Goal: Book appointment/travel/reservation

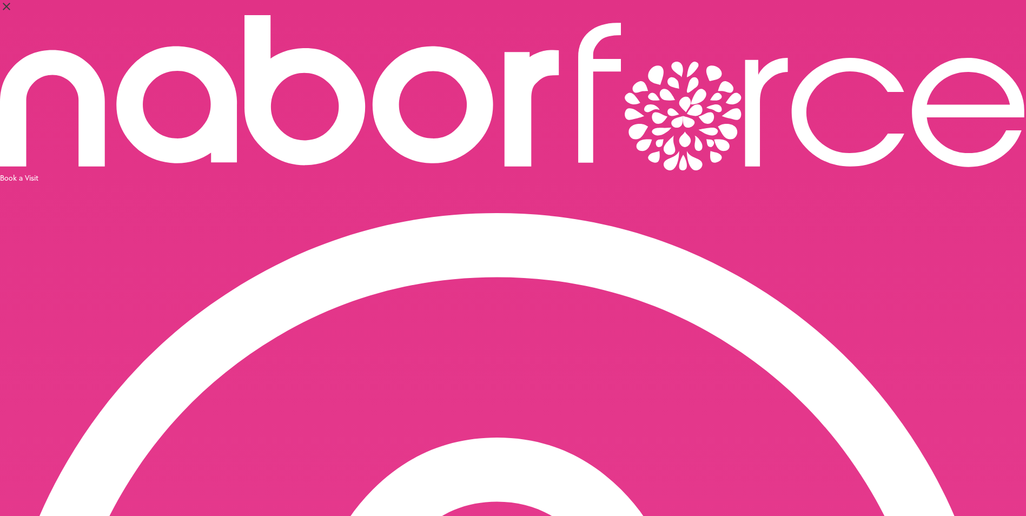
select select "*"
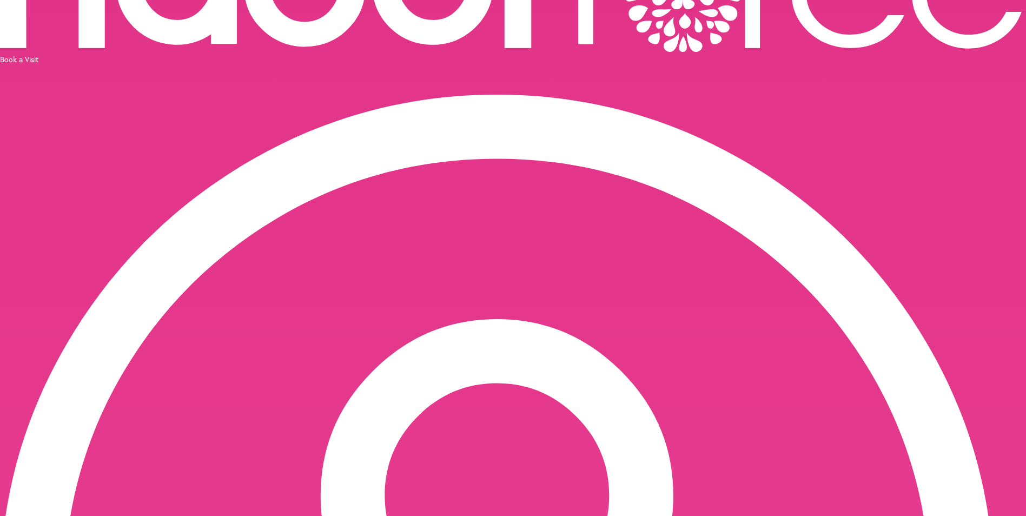
scroll to position [218, 0]
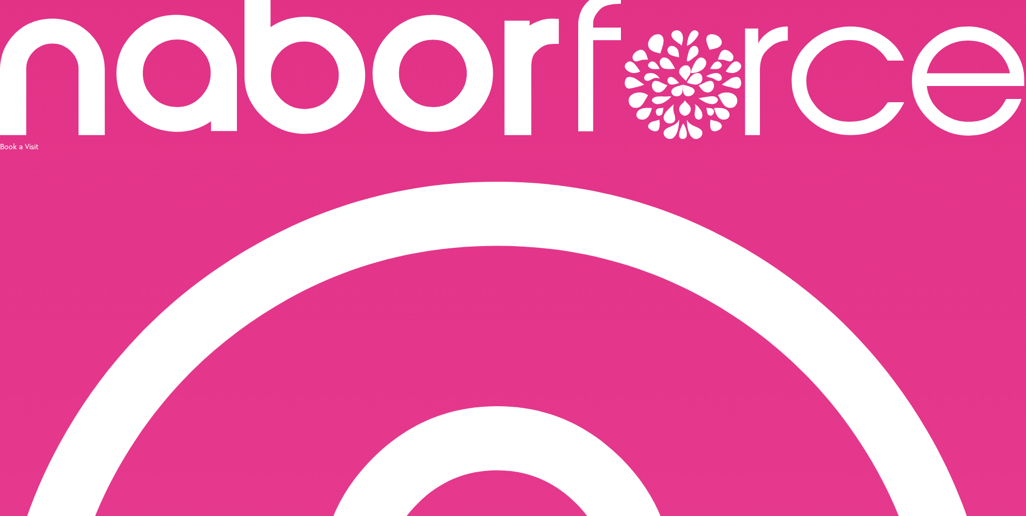
scroll to position [0, 0]
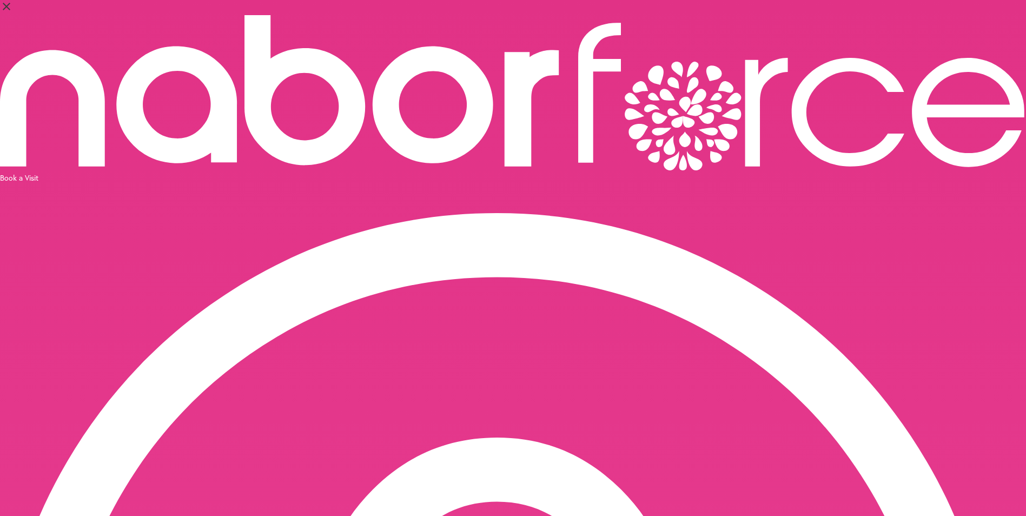
select select "*"
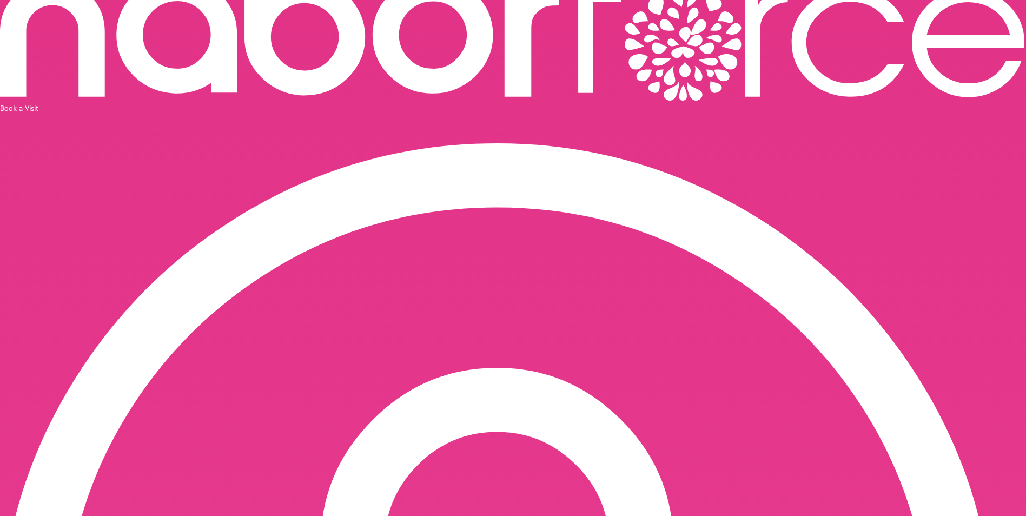
scroll to position [1, 0]
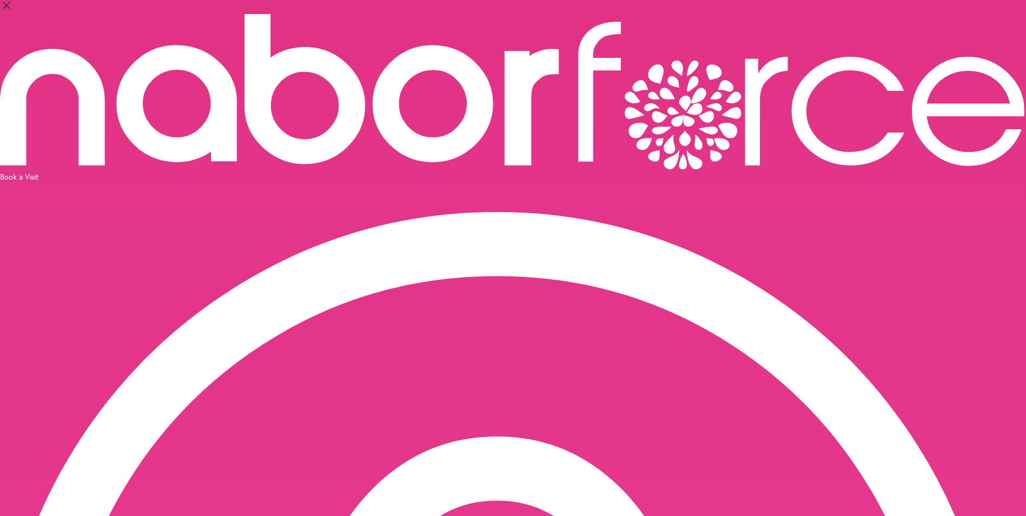
click at [948, 171] on div "Book a Visit" at bounding box center [513, 176] width 1026 height 10
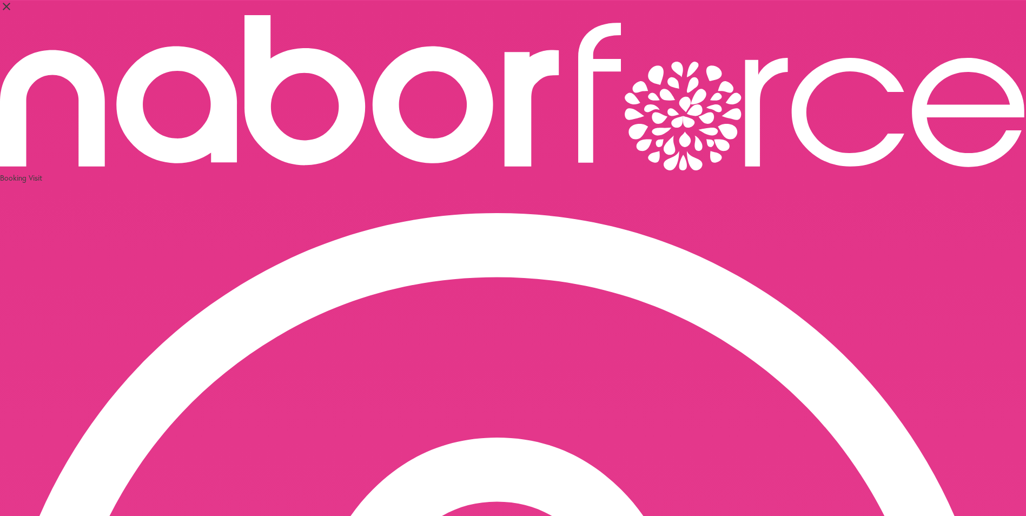
select select "********"
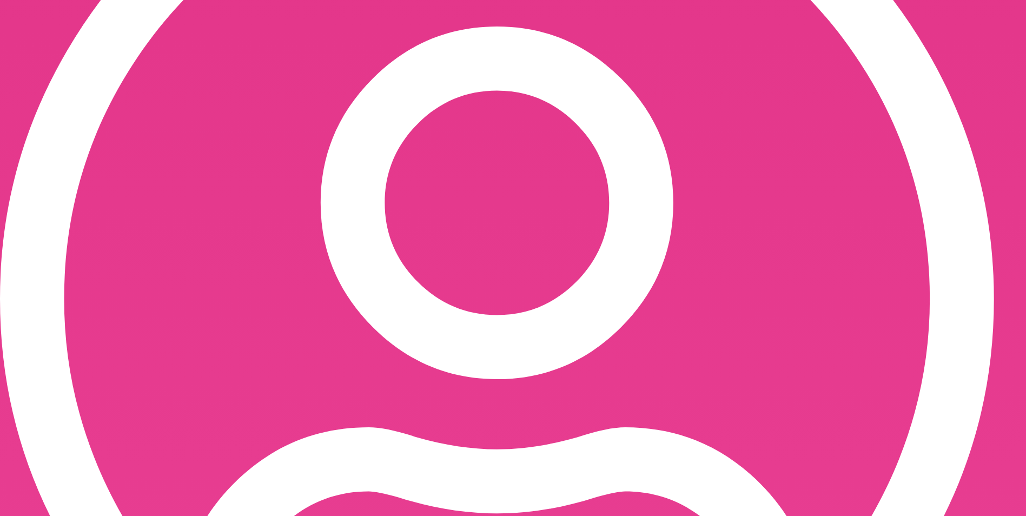
scroll to position [459, 0]
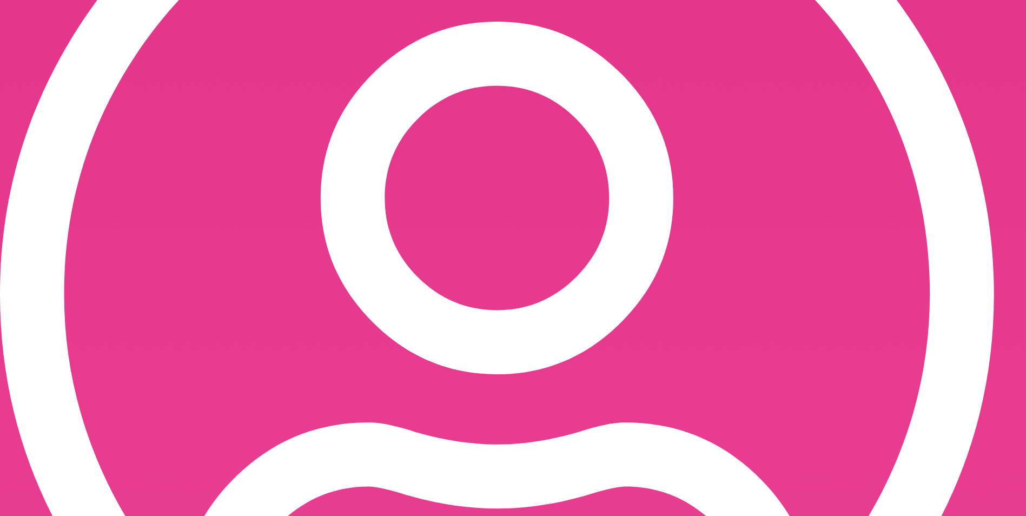
scroll to position [188, 0]
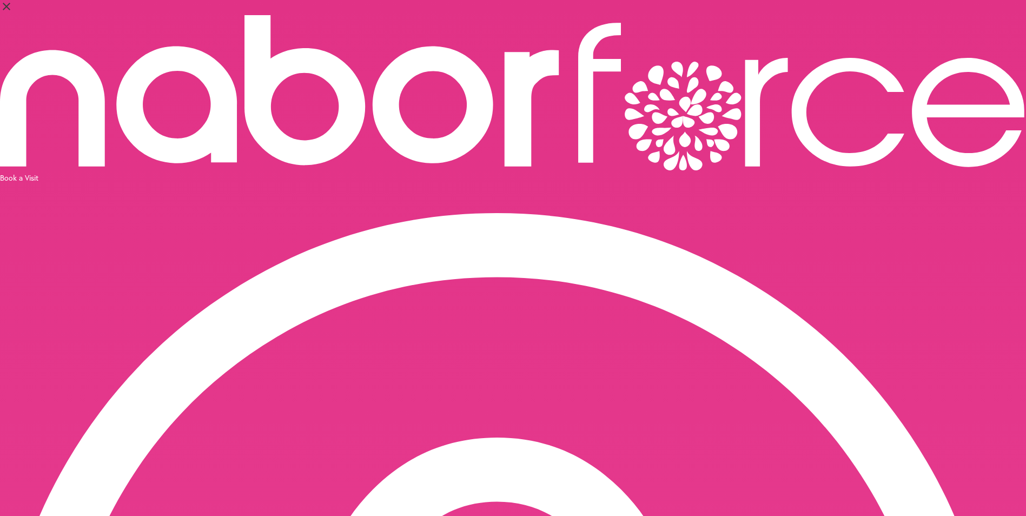
select select "*"
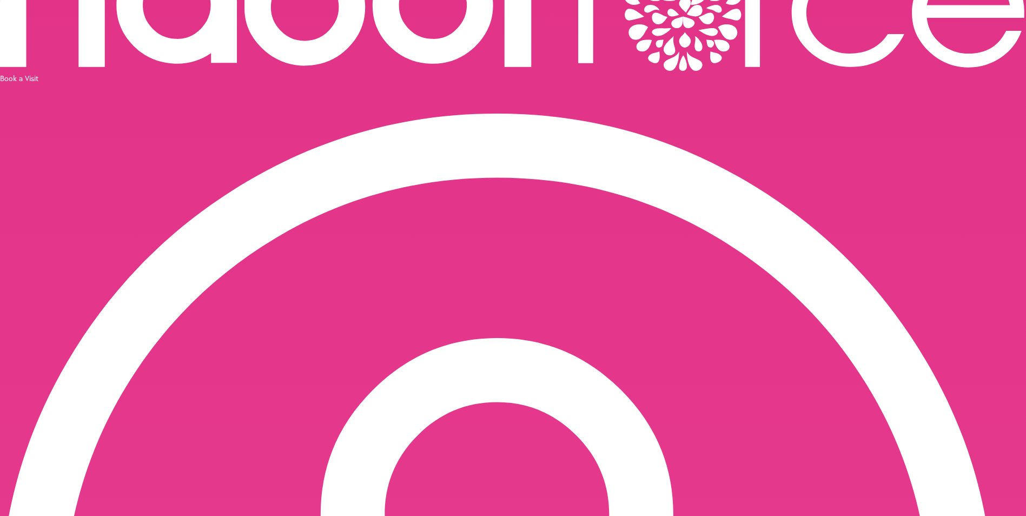
scroll to position [324, 0]
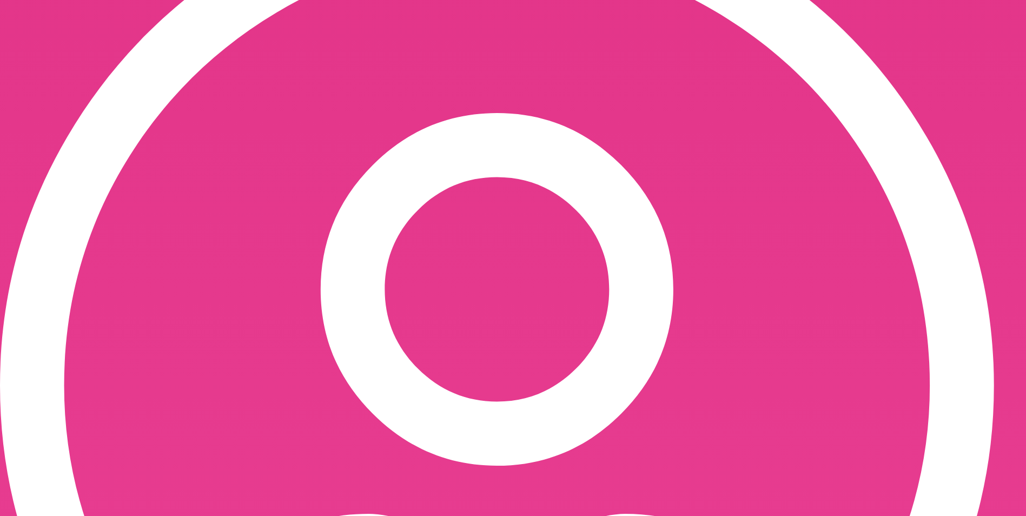
drag, startPoint x: 835, startPoint y: 261, endPoint x: 170, endPoint y: 217, distance: 665.9
drag, startPoint x: 366, startPoint y: 269, endPoint x: 382, endPoint y: 275, distance: 17.8
drag, startPoint x: 859, startPoint y: 261, endPoint x: 109, endPoint y: 198, distance: 752.5
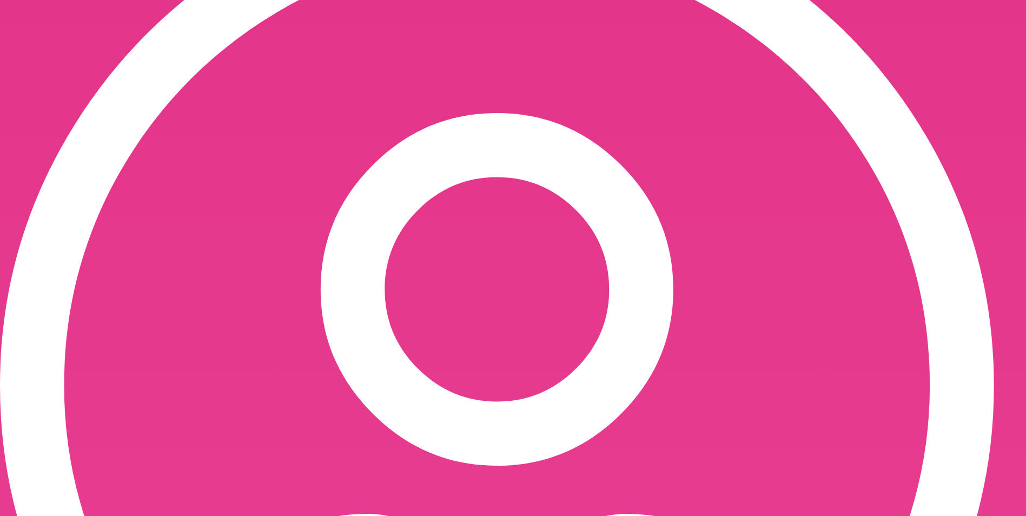
type textarea "**********"
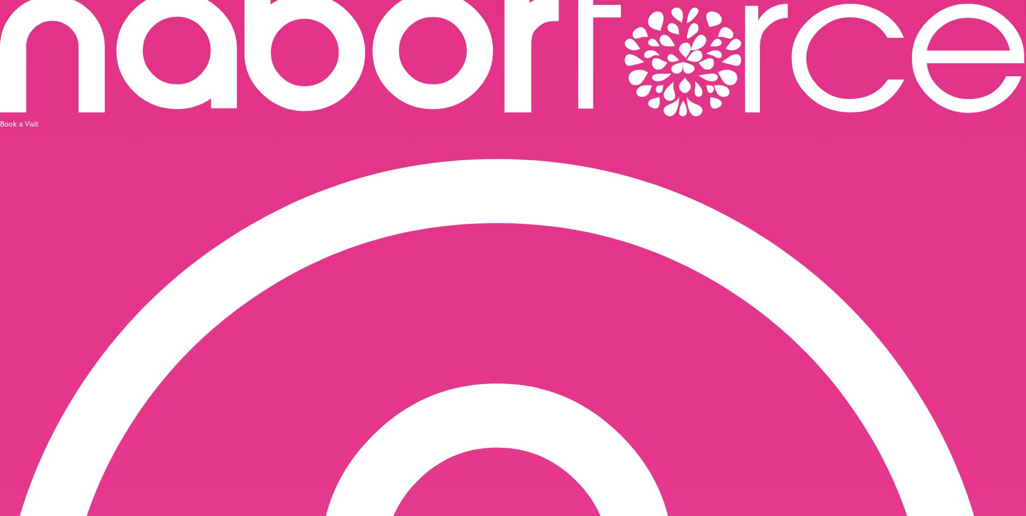
scroll to position [0, 0]
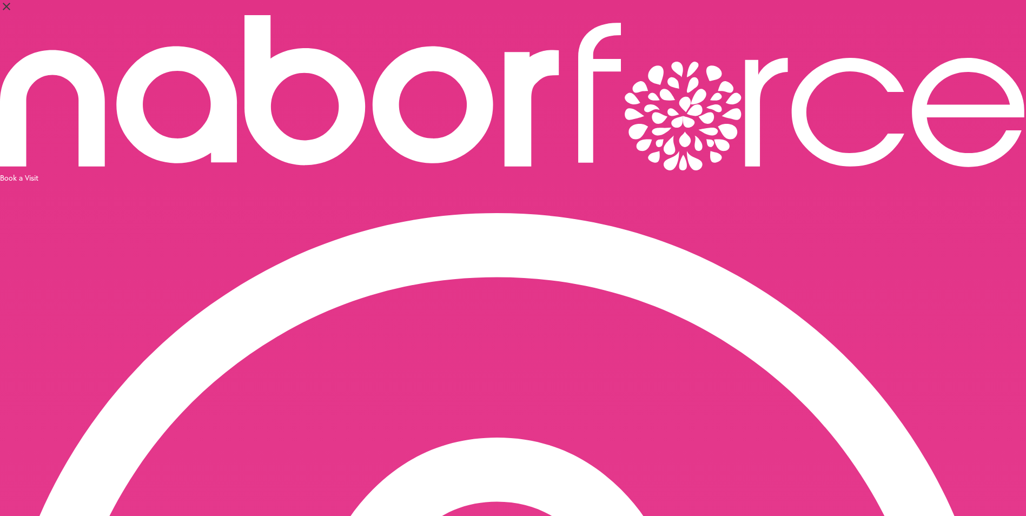
select select "*"
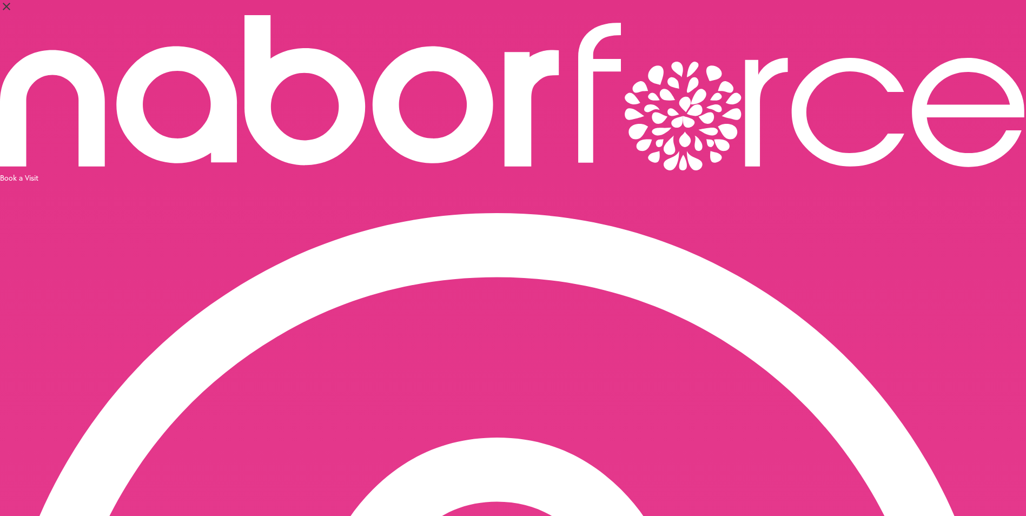
click at [904, 172] on div "Book a Visit" at bounding box center [513, 177] width 1026 height 10
select select "********"
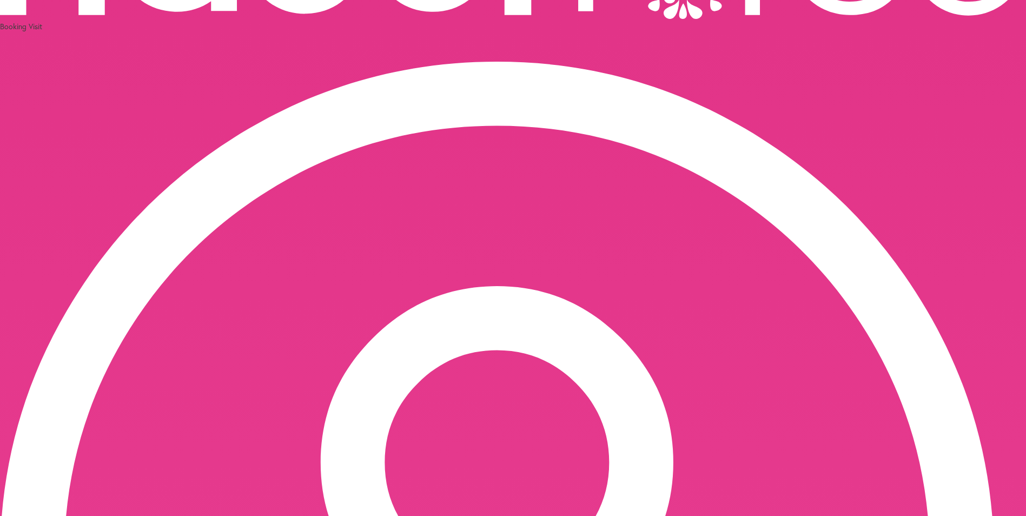
scroll to position [216, 0]
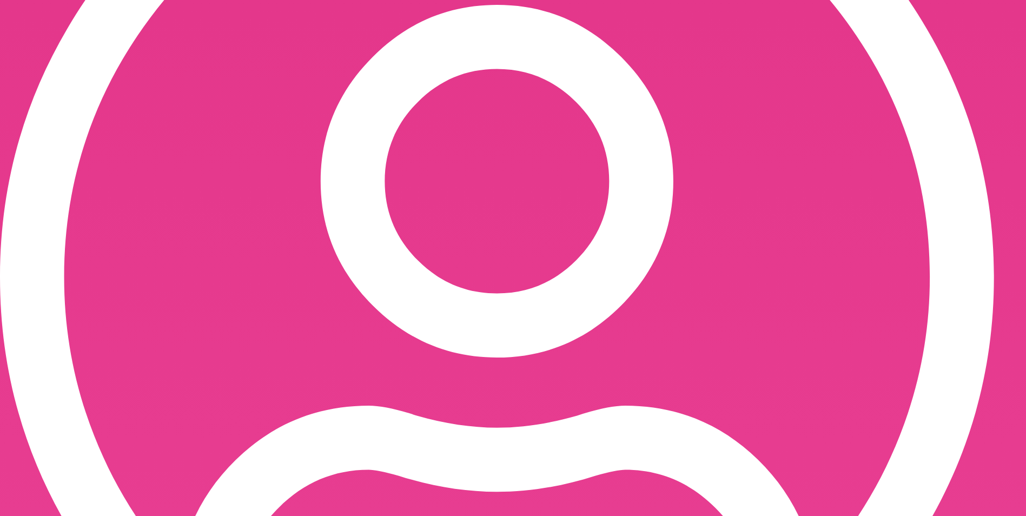
paste textarea "**********"
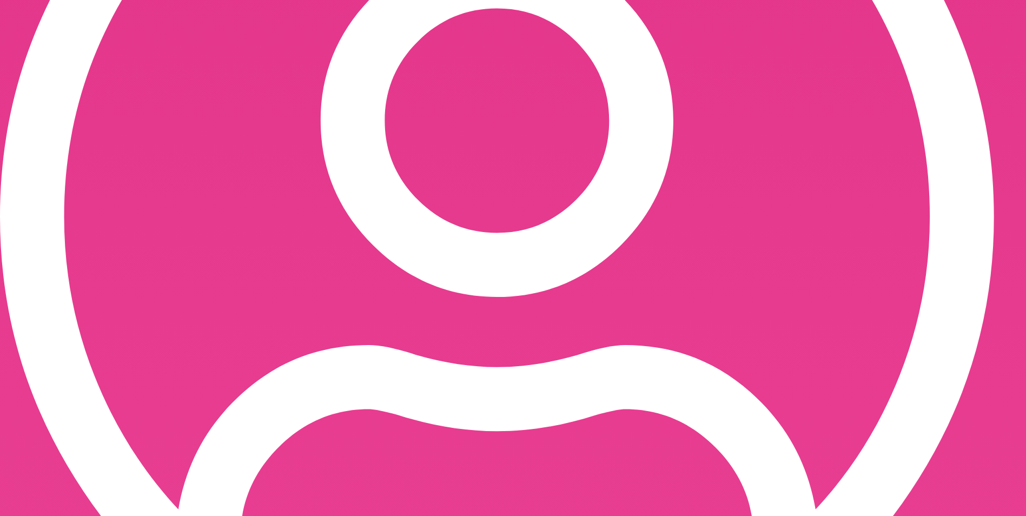
type textarea "**********"
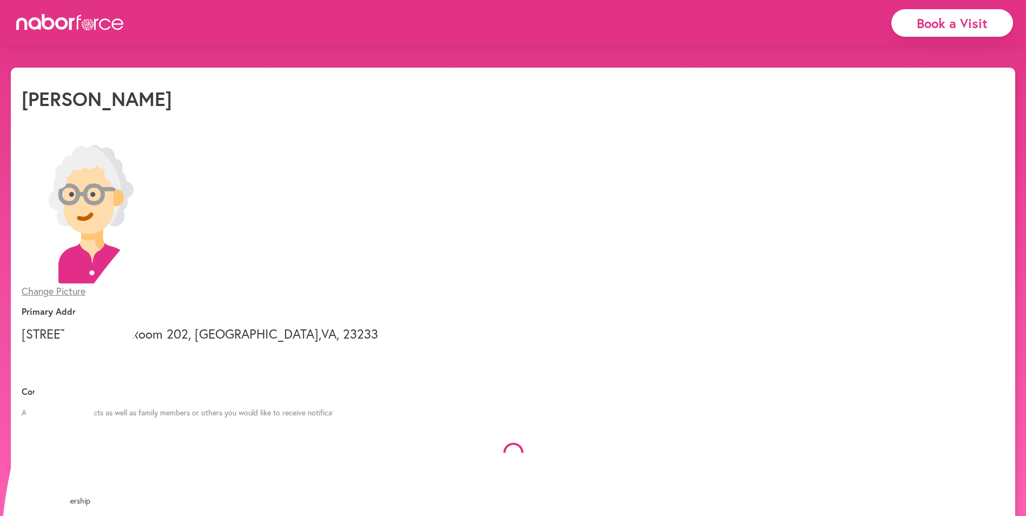
select select "*"
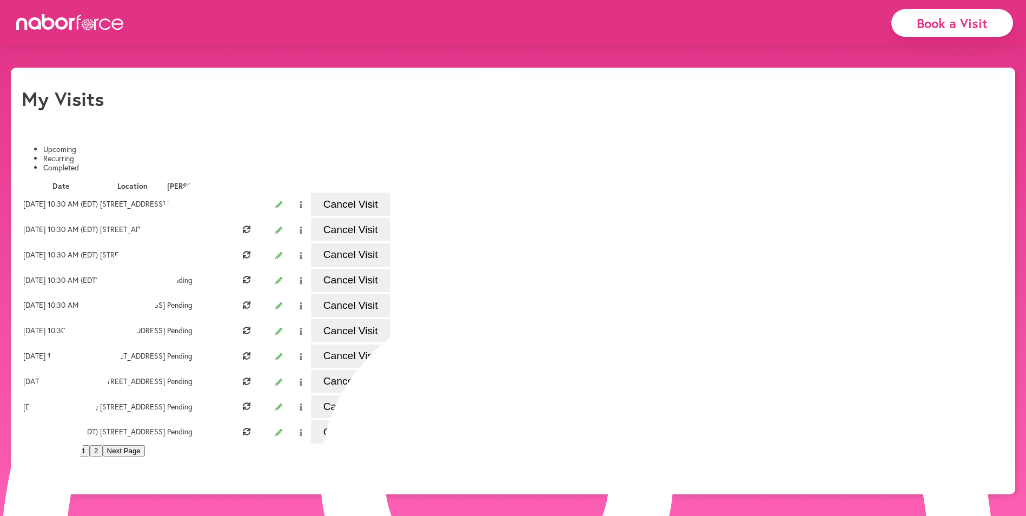
click at [140, 154] on li "Recurring" at bounding box center [523, 158] width 961 height 9
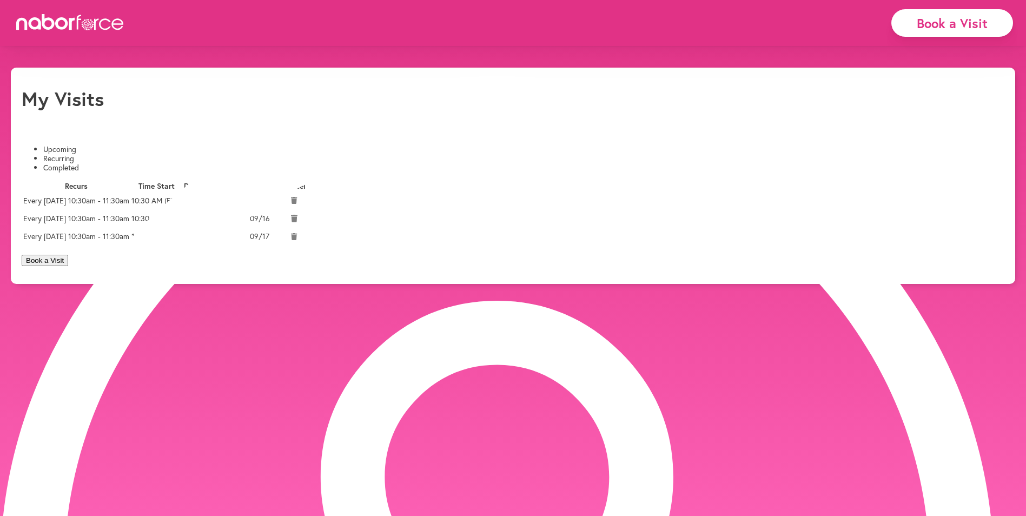
click at [182, 227] on td "10:30 AM (EDT)" at bounding box center [156, 218] width 51 height 17
click at [238, 163] on li "Completed" at bounding box center [523, 167] width 961 height 9
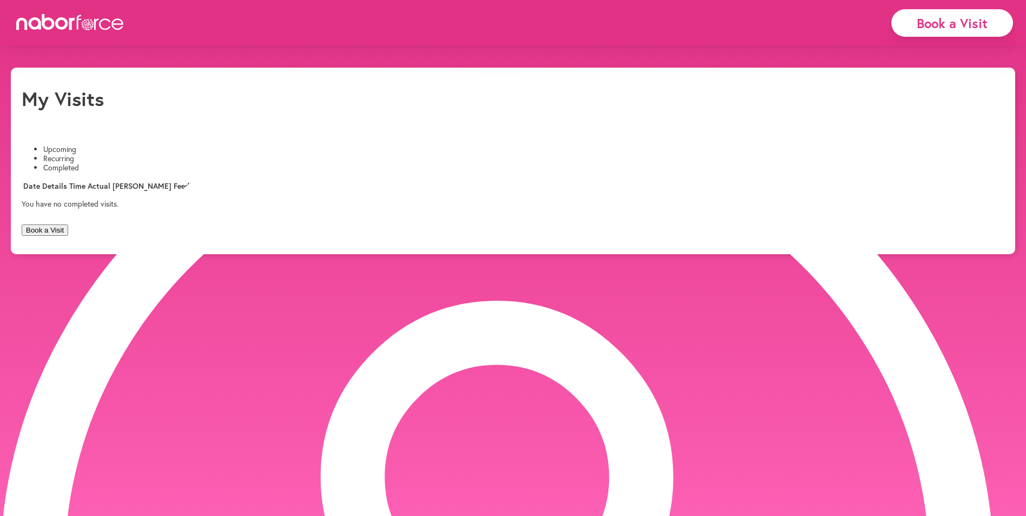
click at [492, 209] on p "You have no completed visits." at bounding box center [513, 204] width 982 height 9
click at [58, 145] on li "Upcoming" at bounding box center [523, 149] width 961 height 9
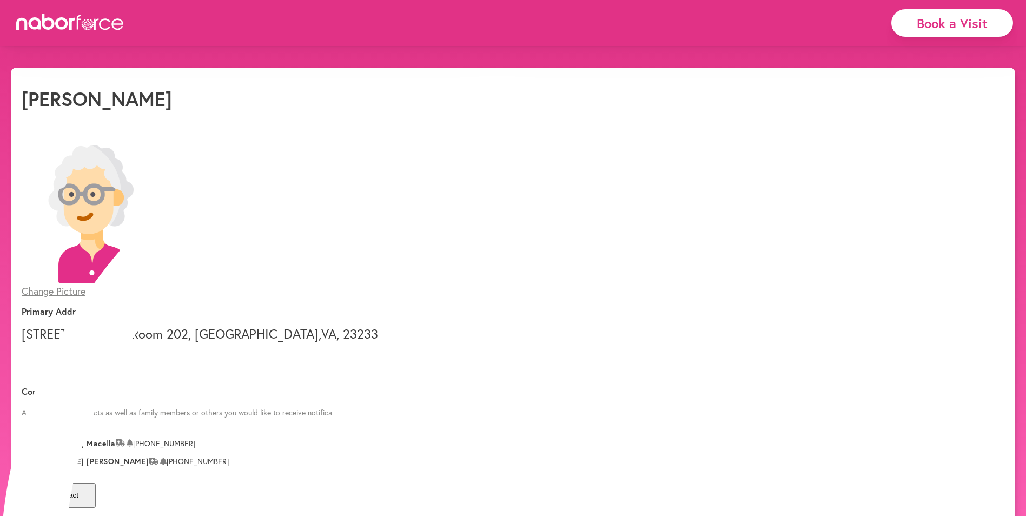
select select "*"
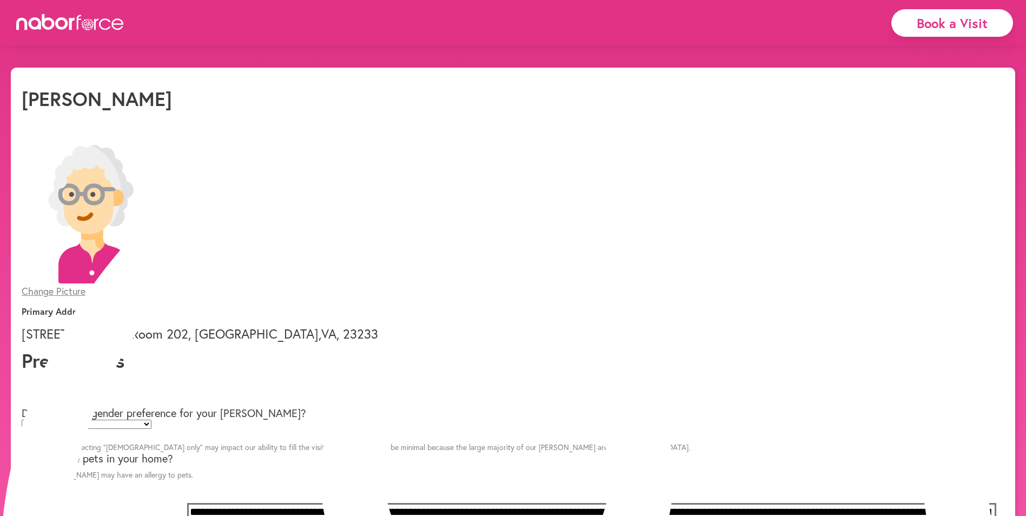
drag, startPoint x: 676, startPoint y: 24, endPoint x: 670, endPoint y: 19, distance: 7.4
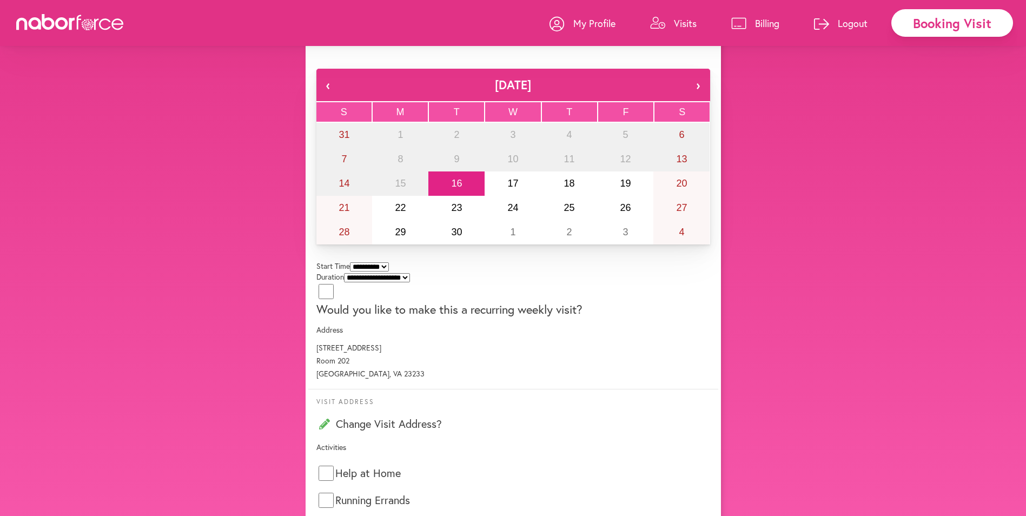
scroll to position [459, 0]
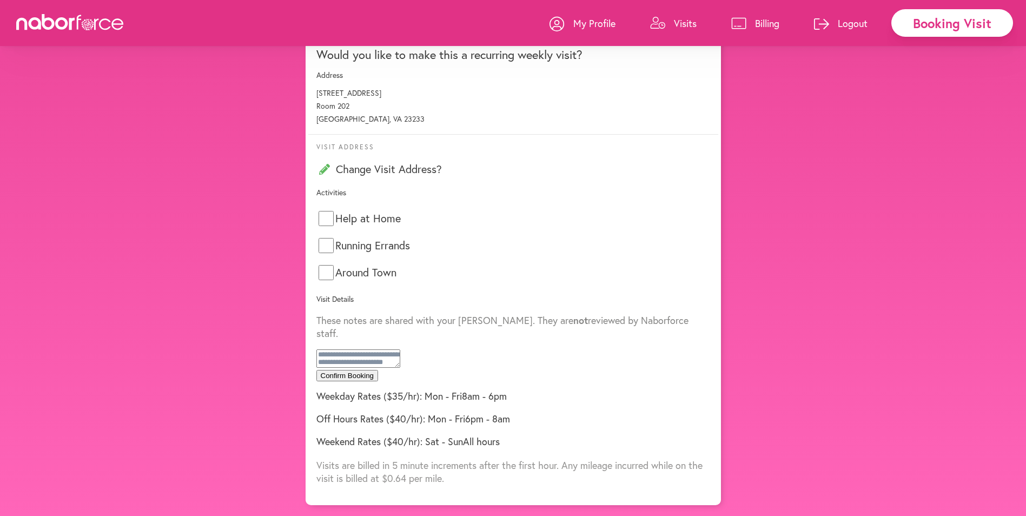
click at [590, 25] on p "My Profile" at bounding box center [594, 23] width 42 height 13
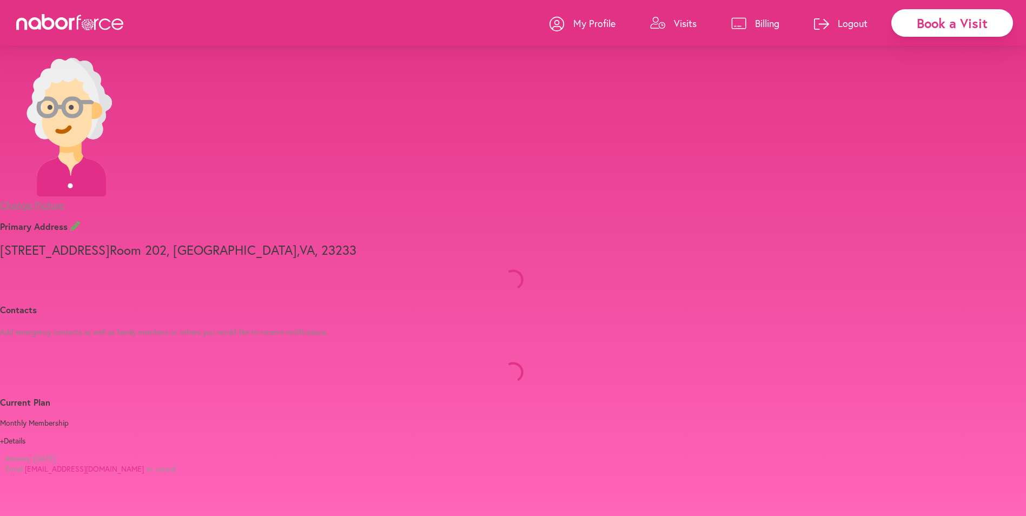
select select "*"
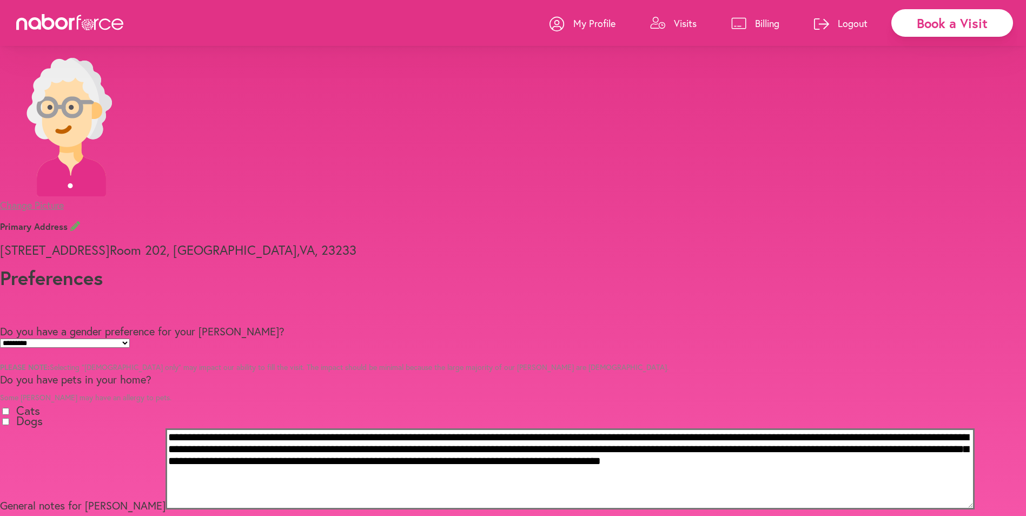
click at [672, 27] on link "Visits" at bounding box center [673, 23] width 47 height 32
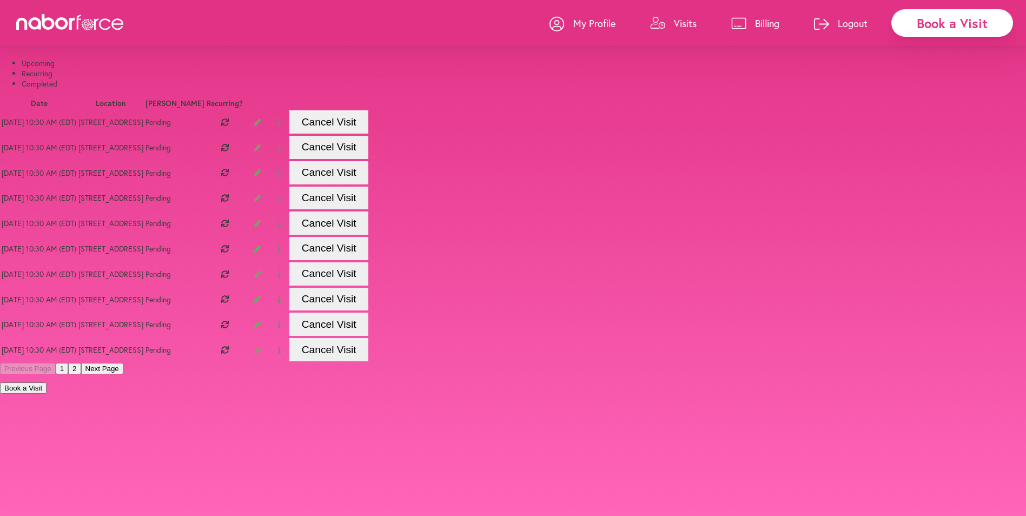
click at [143, 78] on li "Recurring" at bounding box center [524, 73] width 1004 height 10
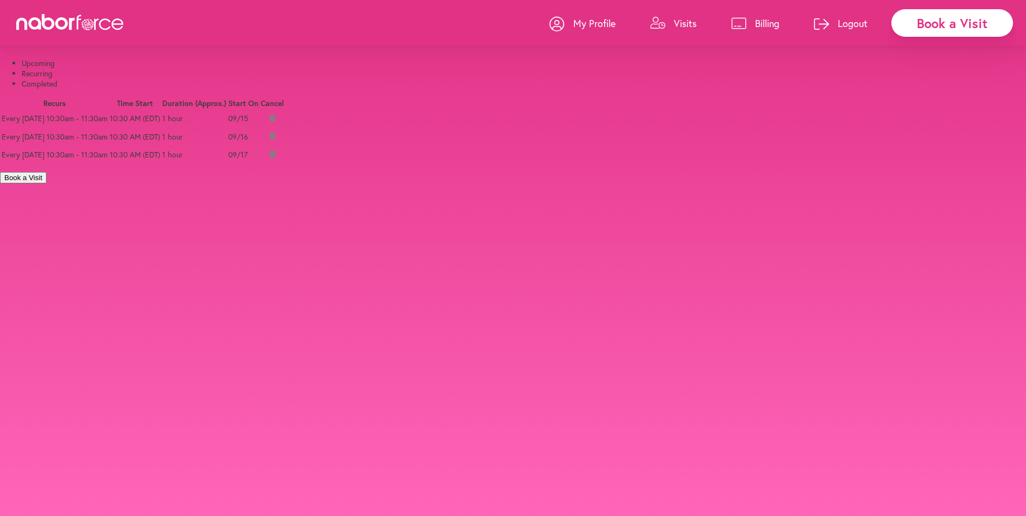
click at [55, 68] on li "Upcoming" at bounding box center [524, 63] width 1004 height 10
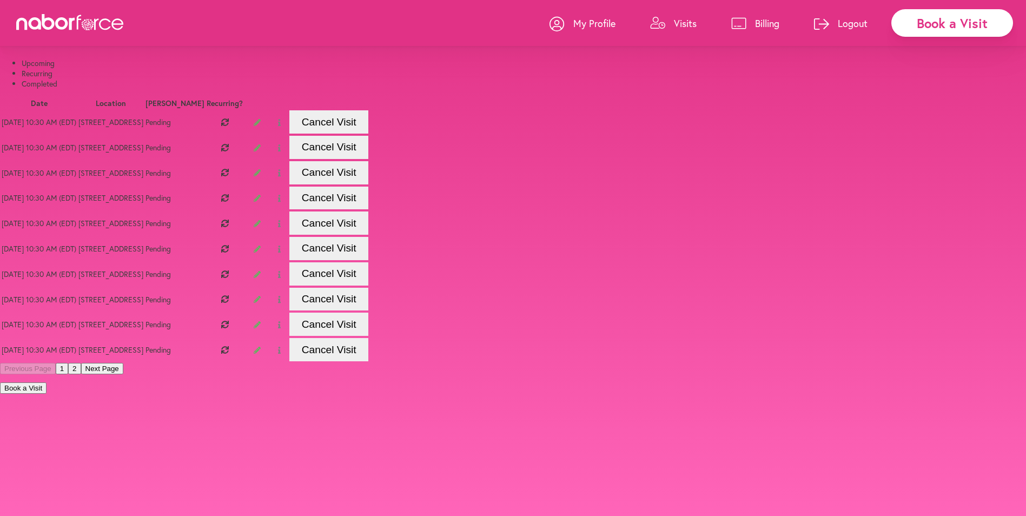
click at [158, 78] on li "Recurring" at bounding box center [524, 73] width 1004 height 10
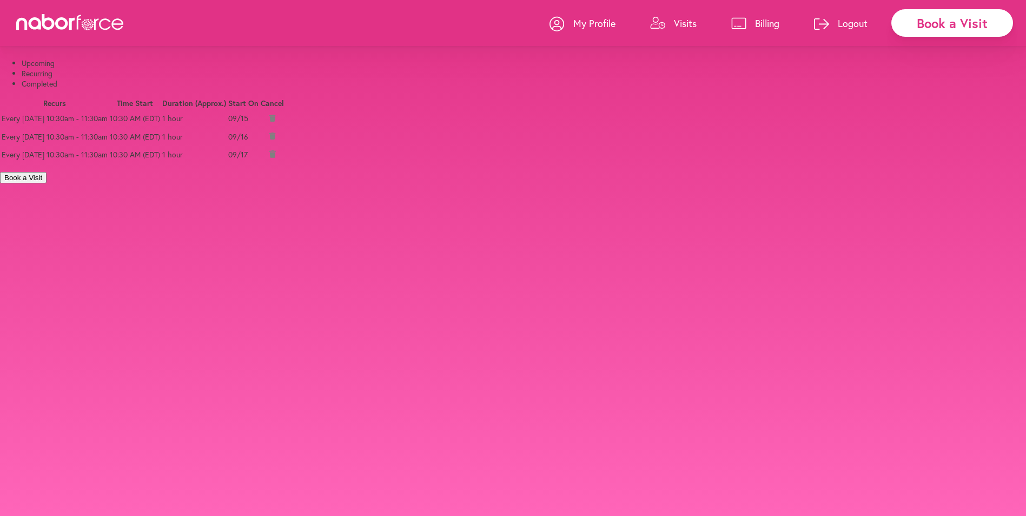
click at [680, 23] on p "Visits" at bounding box center [685, 23] width 23 height 13
click at [667, 26] on link "Visits" at bounding box center [673, 23] width 47 height 32
click at [672, 23] on link "Visits" at bounding box center [673, 23] width 47 height 32
click at [47, 183] on button "Book a Visit" at bounding box center [23, 177] width 47 height 11
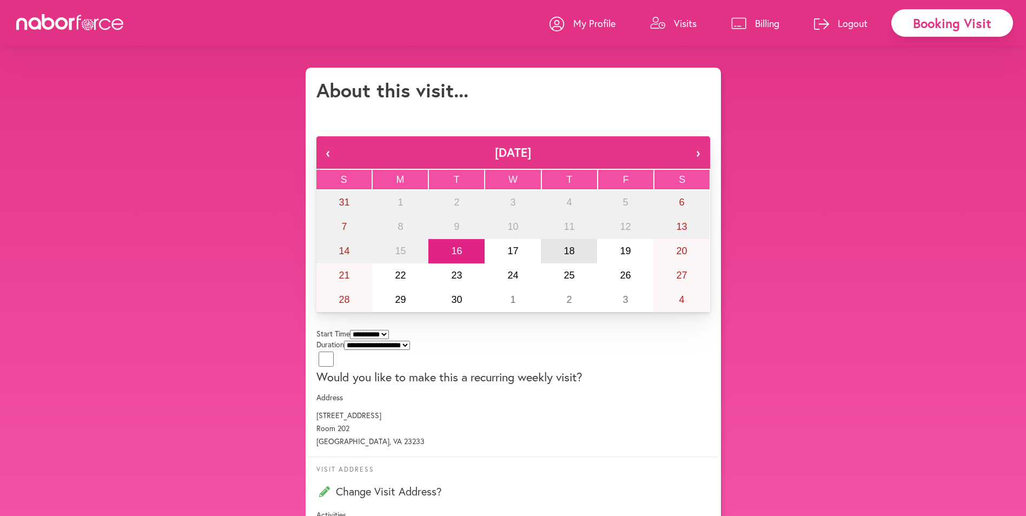
click at [563, 256] on abbr "18" at bounding box center [568, 250] width 11 height 11
select select "********"
select select "**"
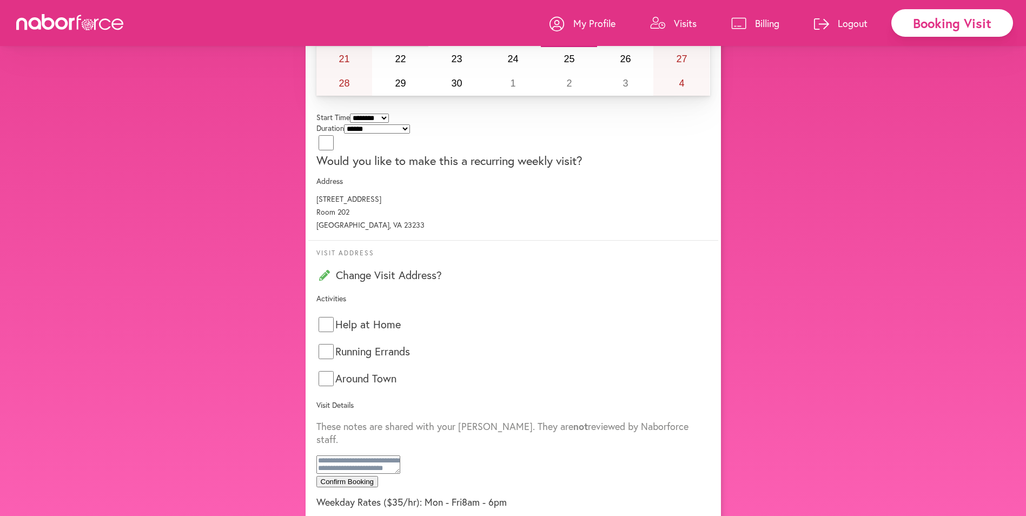
scroll to position [459, 0]
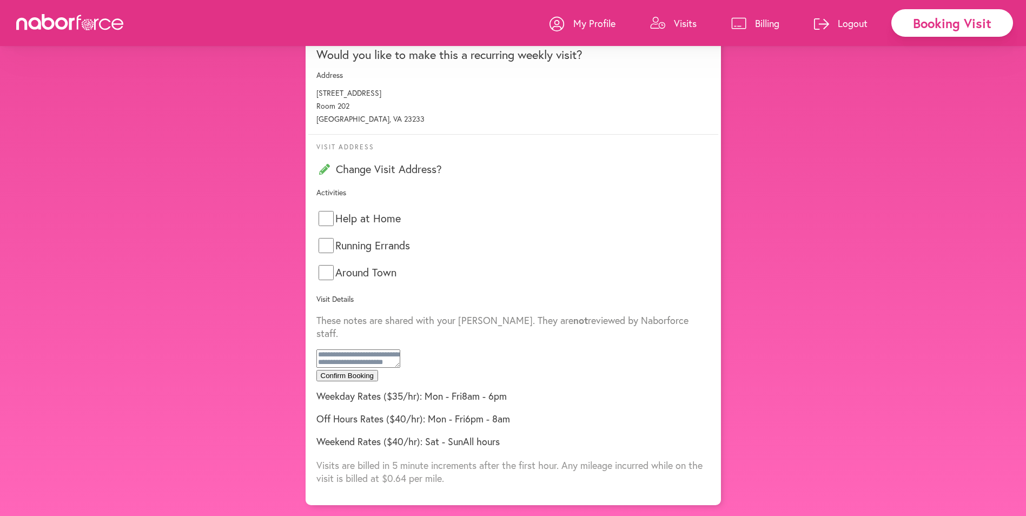
click at [357, 213] on label "Help at Home" at bounding box center [367, 218] width 65 height 11
click at [370, 349] on textarea at bounding box center [358, 358] width 84 height 18
paste textarea "**********"
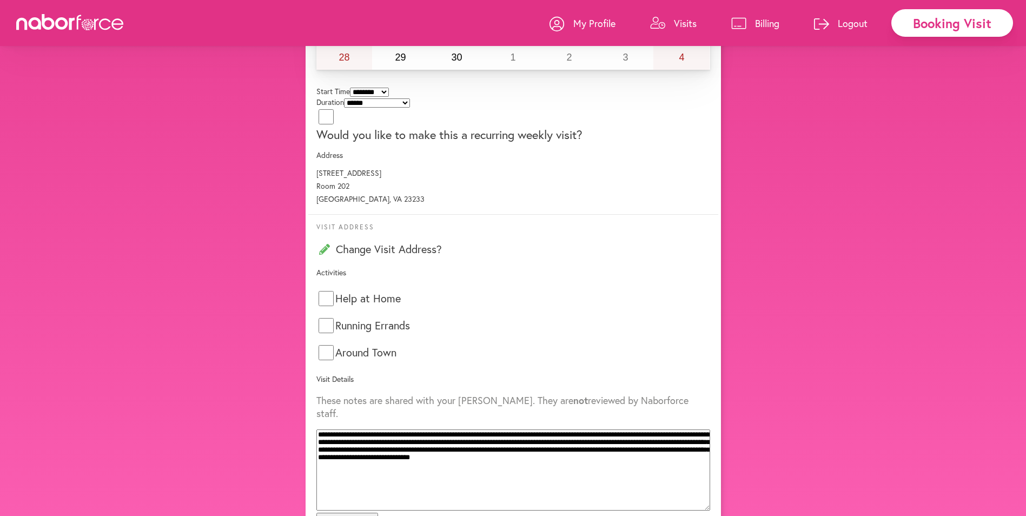
scroll to position [80, 0]
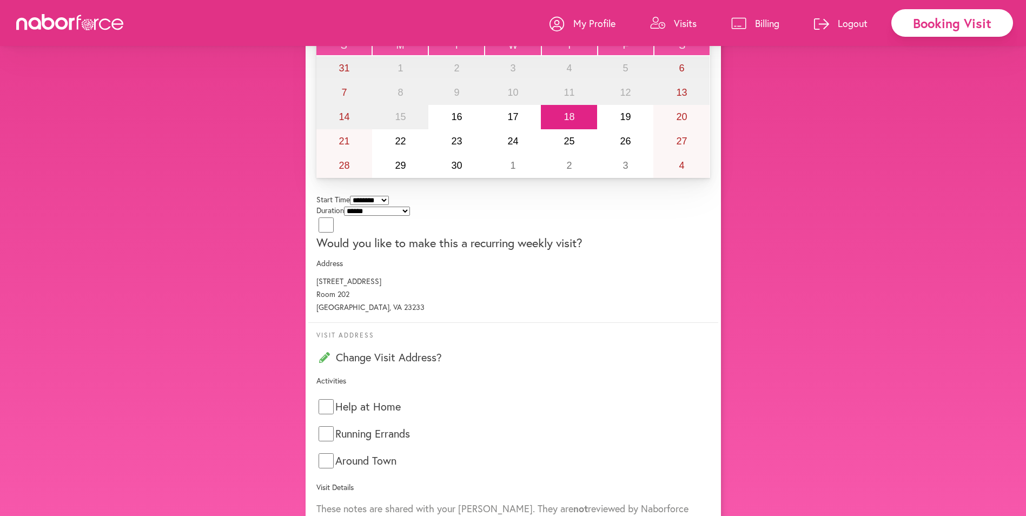
type textarea "**********"
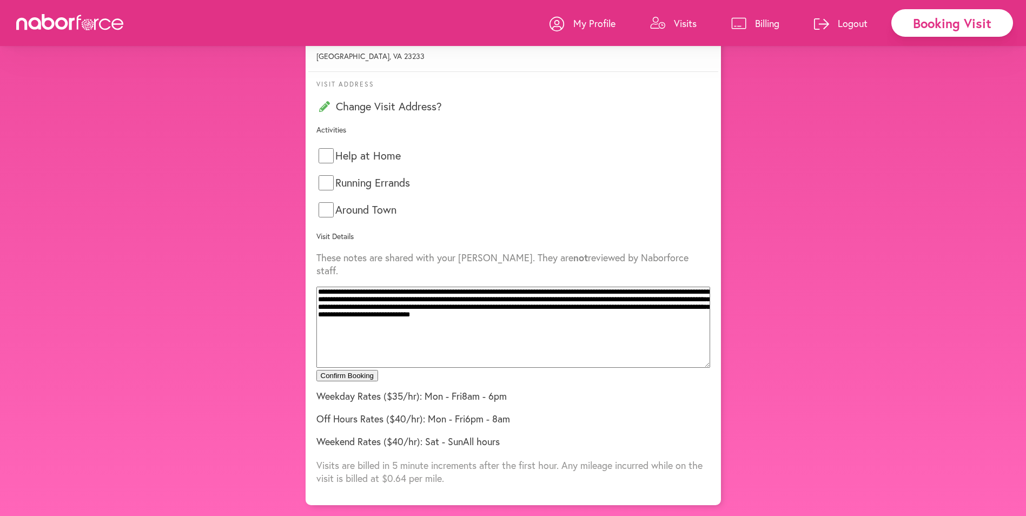
click at [378, 370] on button "Confirm Booking" at bounding box center [347, 375] width 62 height 11
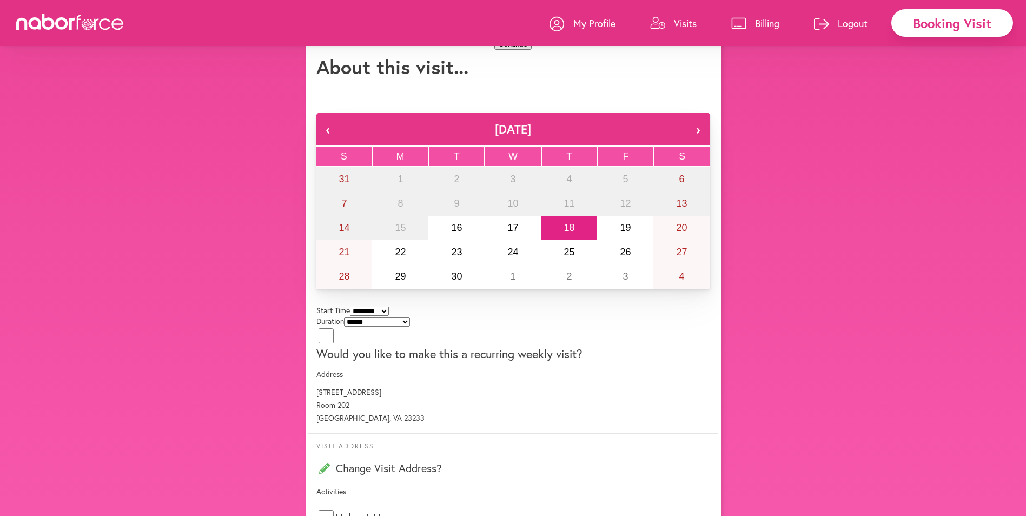
scroll to position [493, 0]
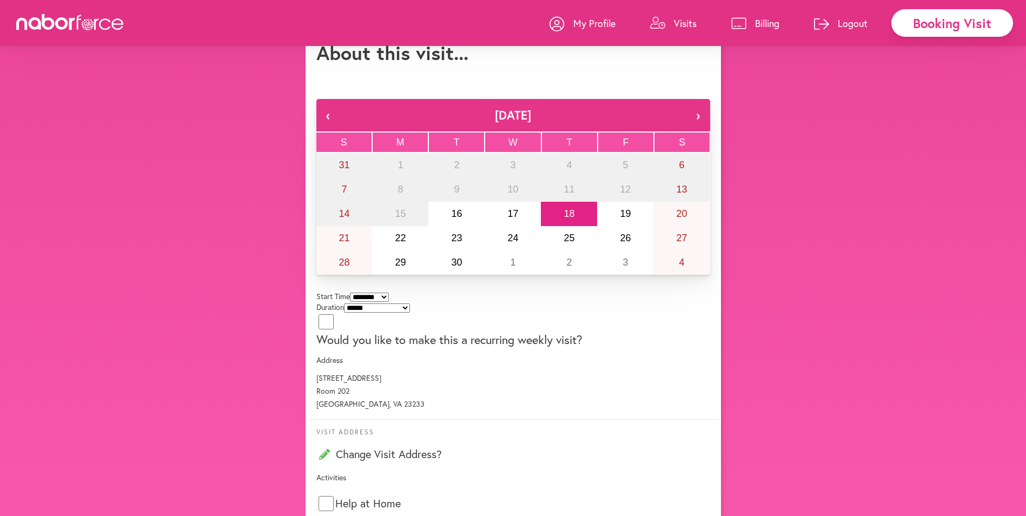
click at [524, 36] on button "Continue" at bounding box center [512, 29] width 37 height 11
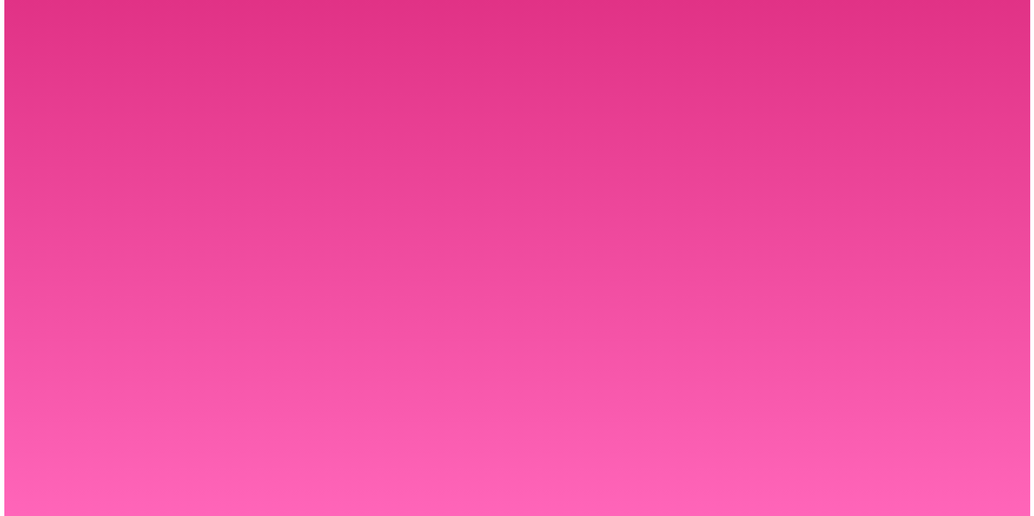
scroll to position [0, 0]
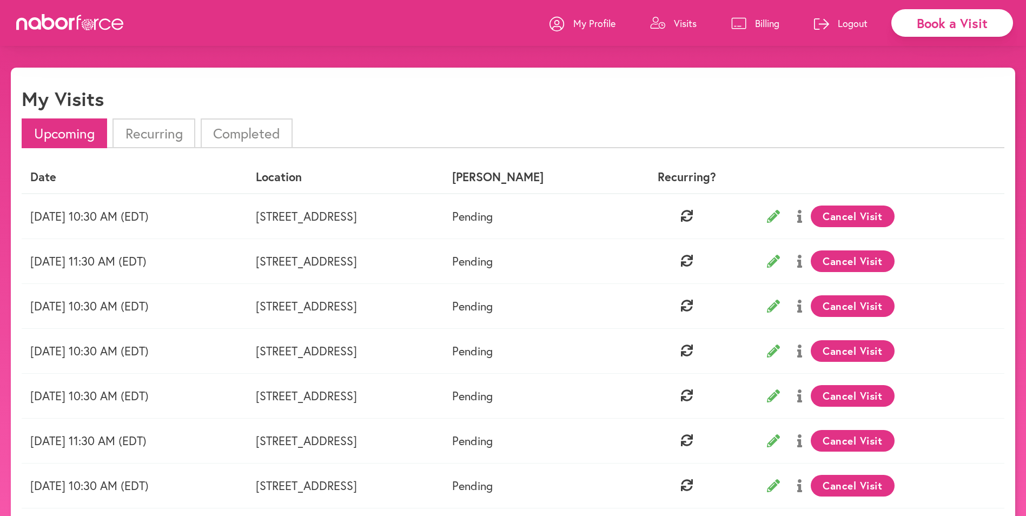
click at [158, 137] on li "Recurring" at bounding box center [153, 133] width 82 height 30
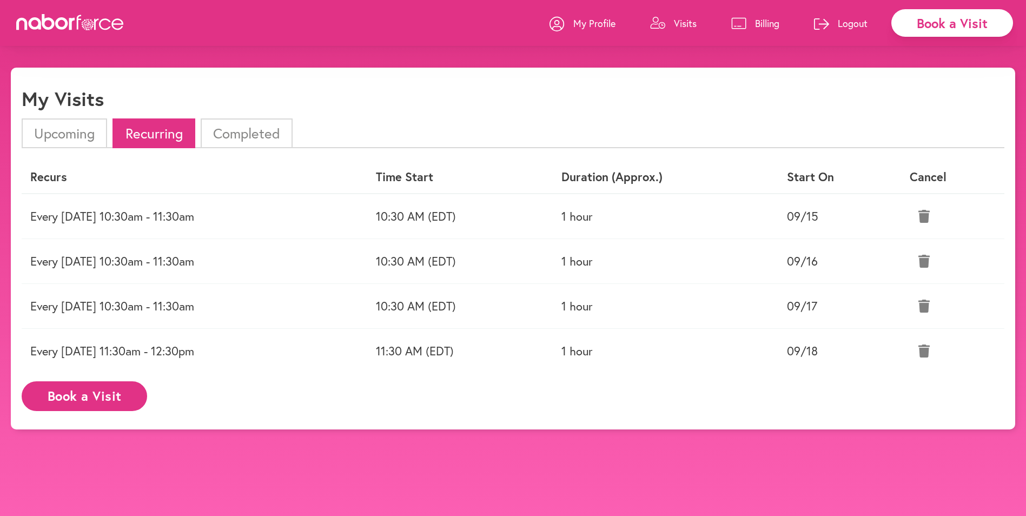
click at [582, 26] on p "My Profile" at bounding box center [594, 23] width 42 height 13
select select "*"
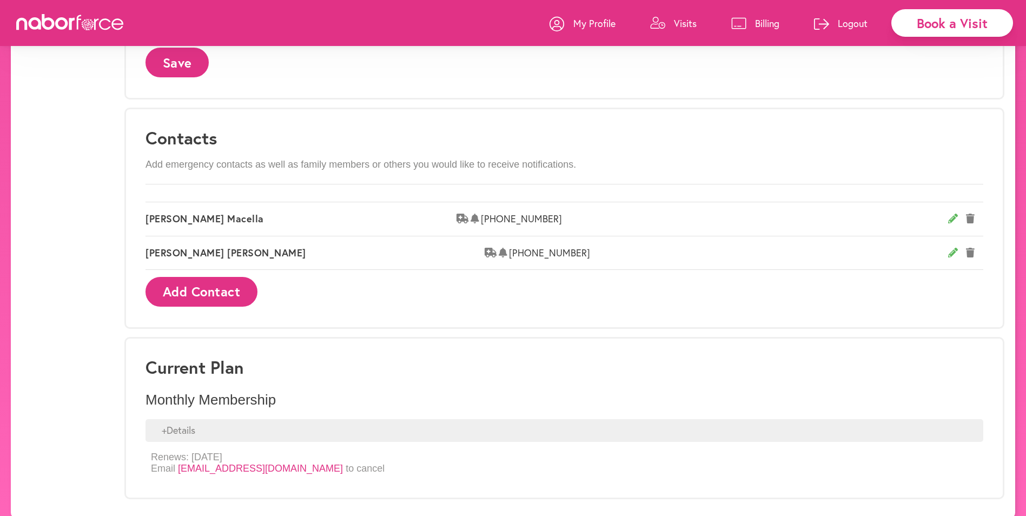
click at [217, 213] on span "Mary Macella" at bounding box center [300, 219] width 311 height 12
click at [951, 214] on icon at bounding box center [953, 219] width 10 height 10
select select "********"
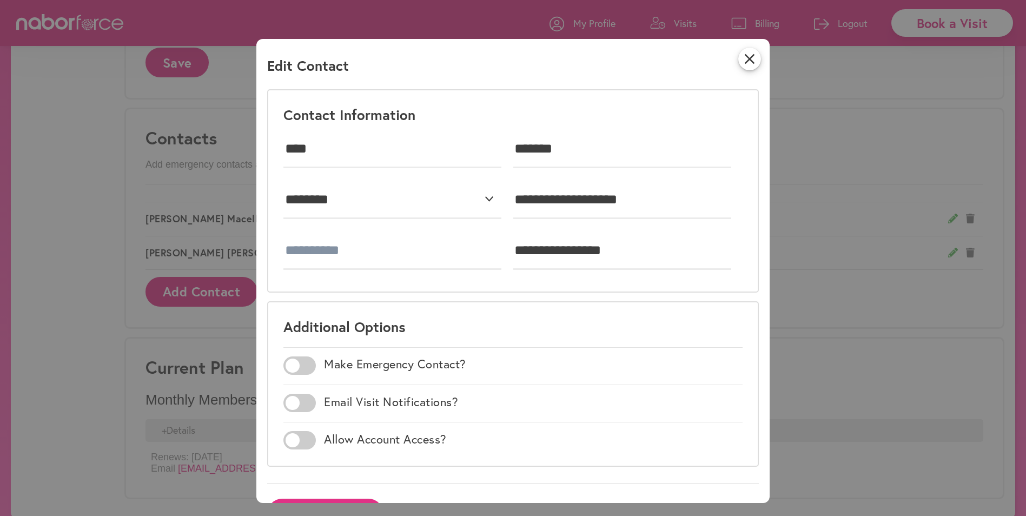
scroll to position [43, 0]
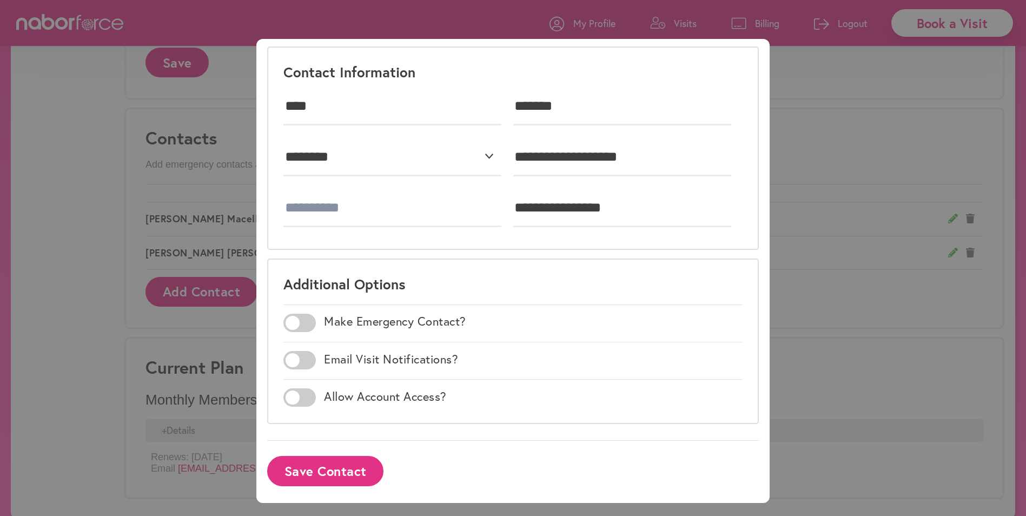
click at [357, 469] on button "Save Contact" at bounding box center [325, 471] width 116 height 30
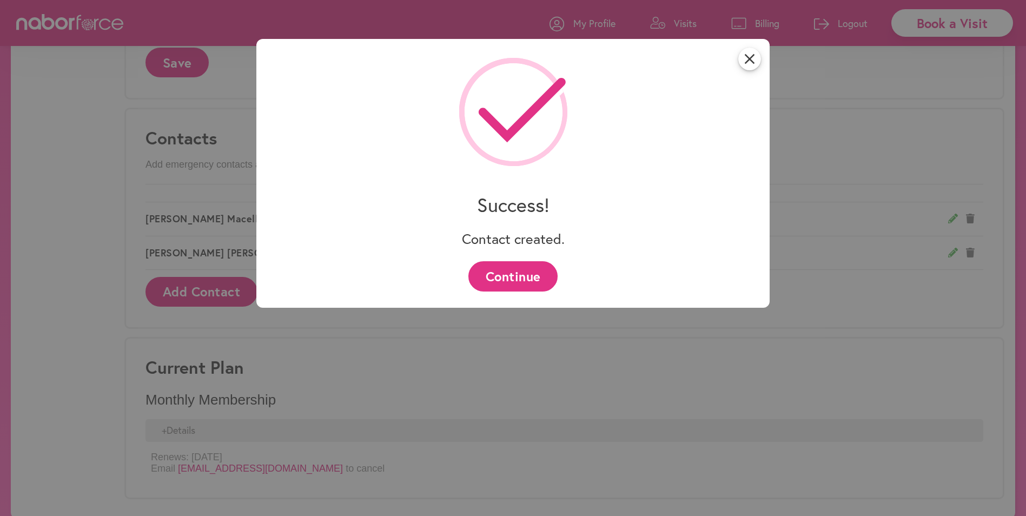
scroll to position [0, 0]
